Goal: Information Seeking & Learning: Check status

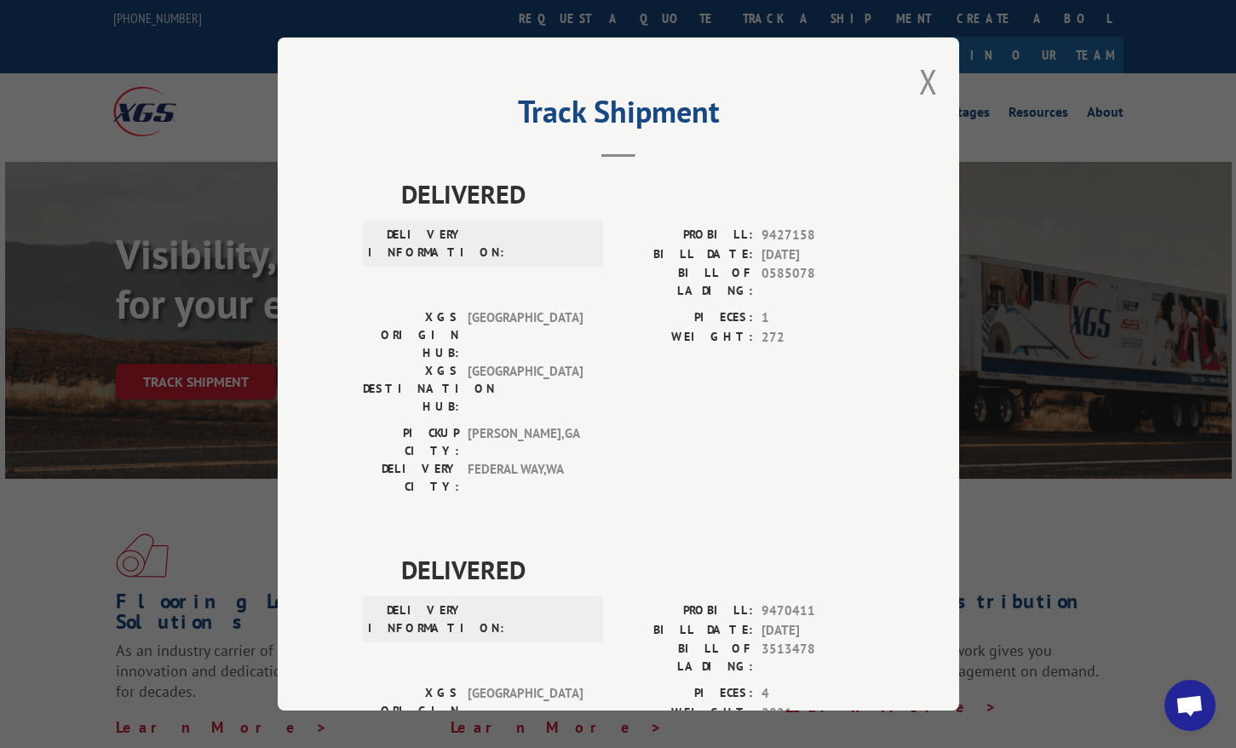
scroll to position [3846, 0]
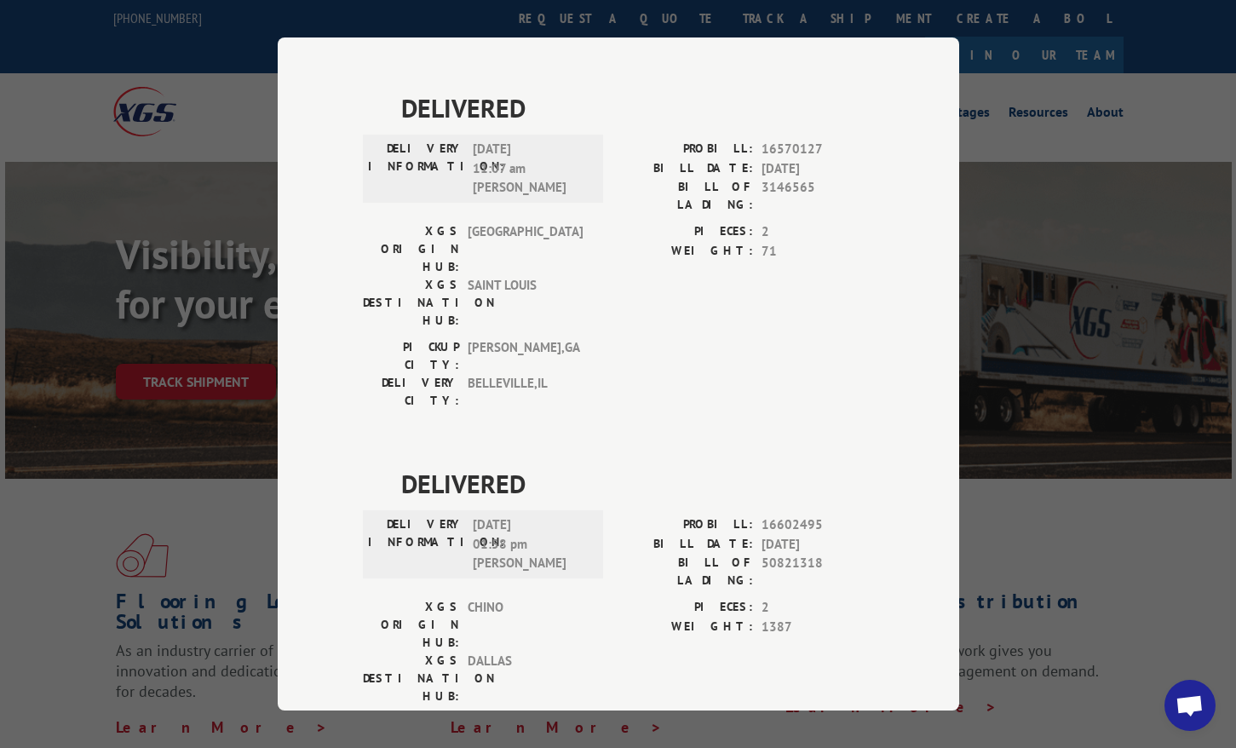
copy span "17672047"
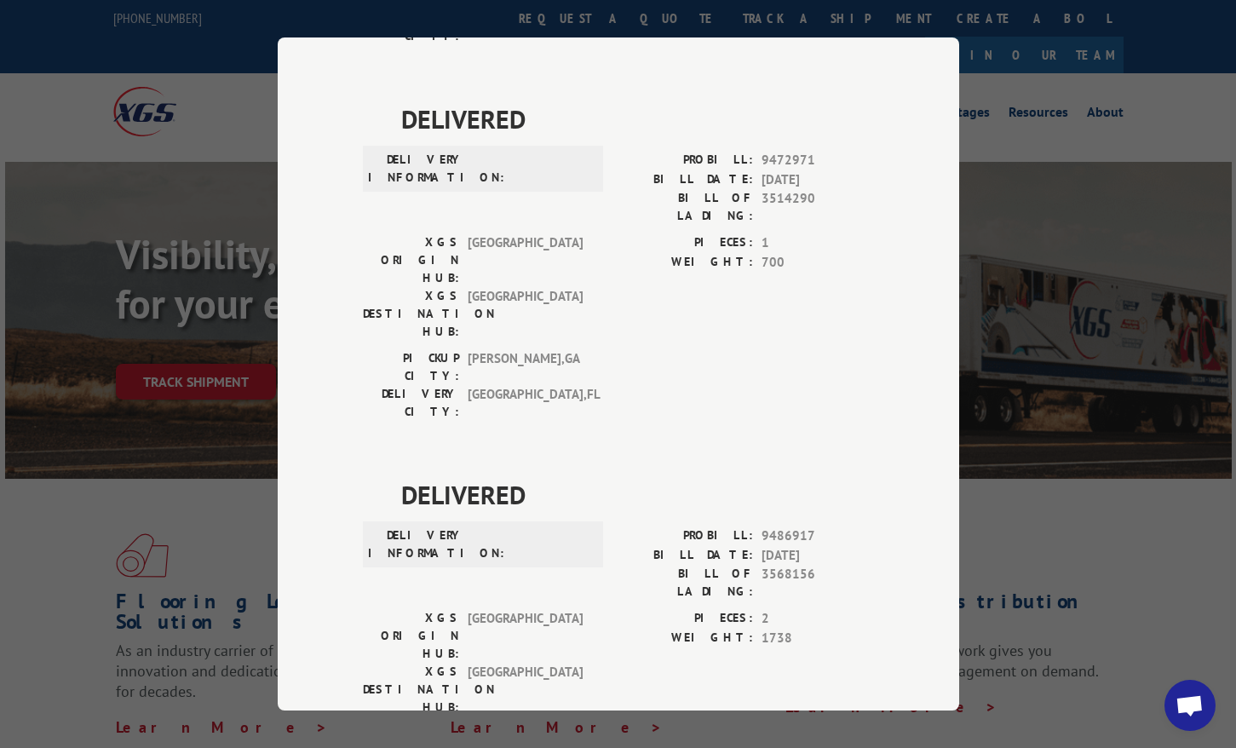
scroll to position [0, 0]
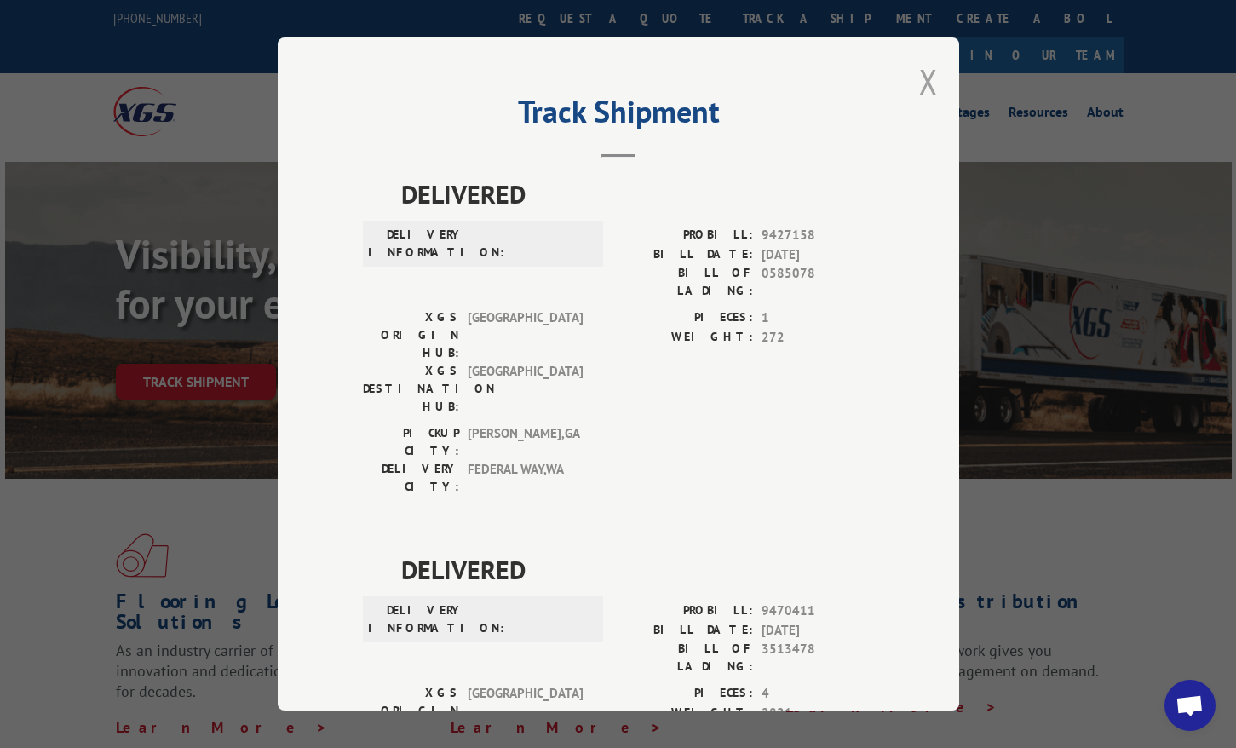
click at [929, 87] on button "Close modal" at bounding box center [928, 81] width 19 height 45
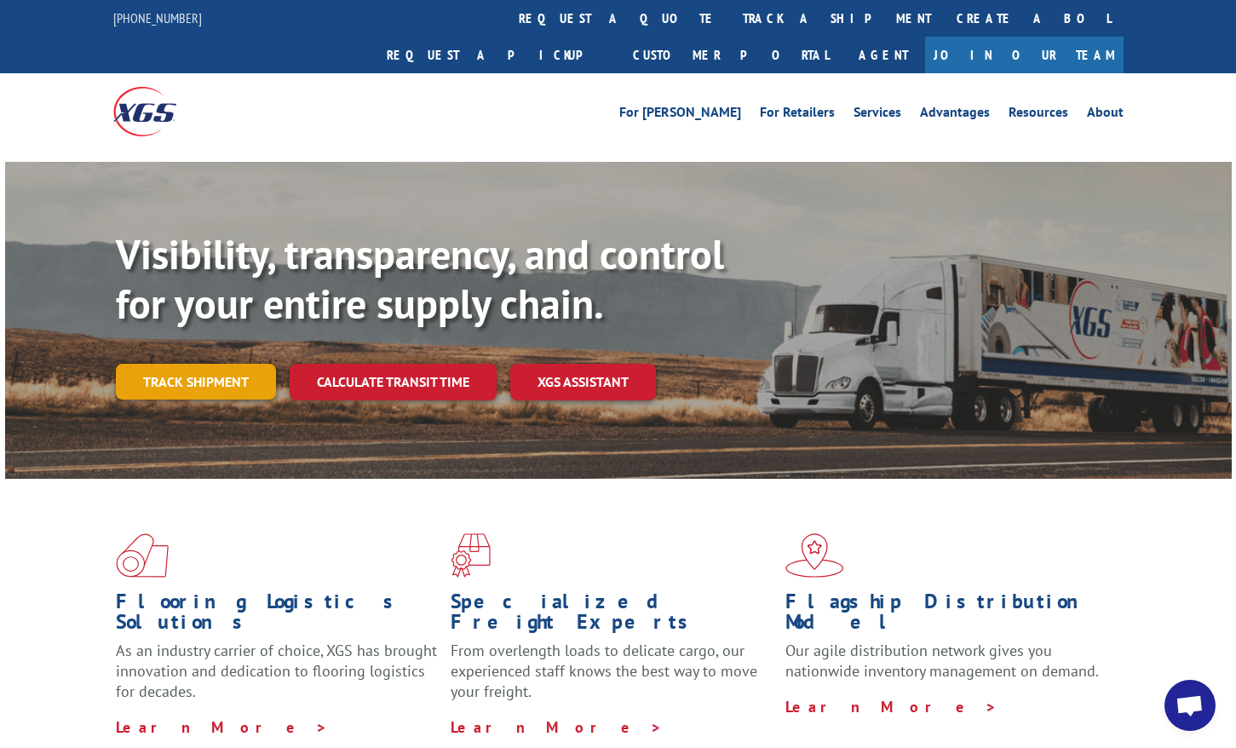
click at [202, 364] on link "Track shipment" at bounding box center [196, 382] width 160 height 36
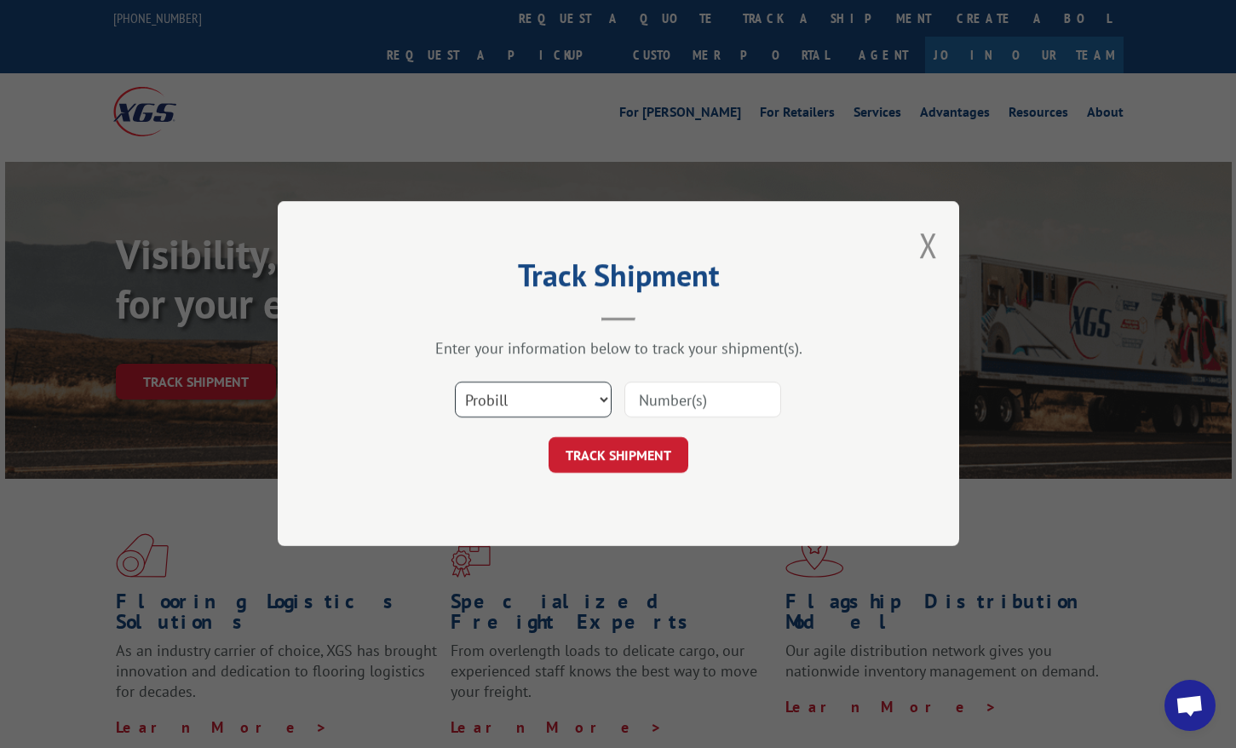
click at [554, 394] on select "Select category... Probill BOL PO" at bounding box center [533, 401] width 157 height 36
click at [455, 383] on select "Select category... Probill BOL PO" at bounding box center [533, 401] width 157 height 36
paste input "17672047"
type input "17672047"
click at [631, 456] on button "TRACK SHIPMENT" at bounding box center [619, 456] width 140 height 36
